Goal: Task Accomplishment & Management: Use online tool/utility

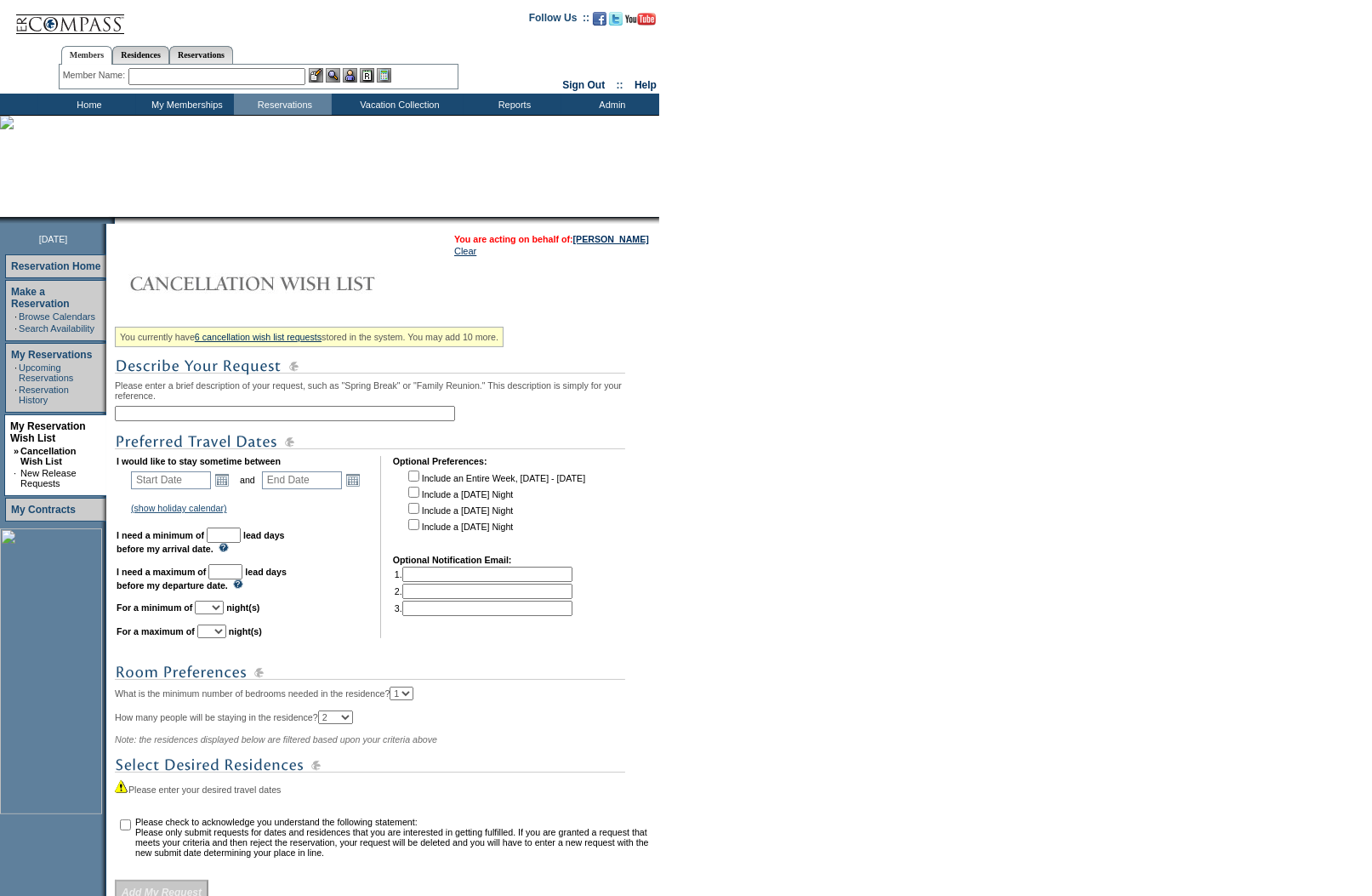
click at [242, 579] on input "text" at bounding box center [225, 571] width 34 height 15
type input "187"
click at [1029, 505] on form "Follow Us ::" at bounding box center [686, 505] width 1372 height 1010
